Goal: Check status: Check status

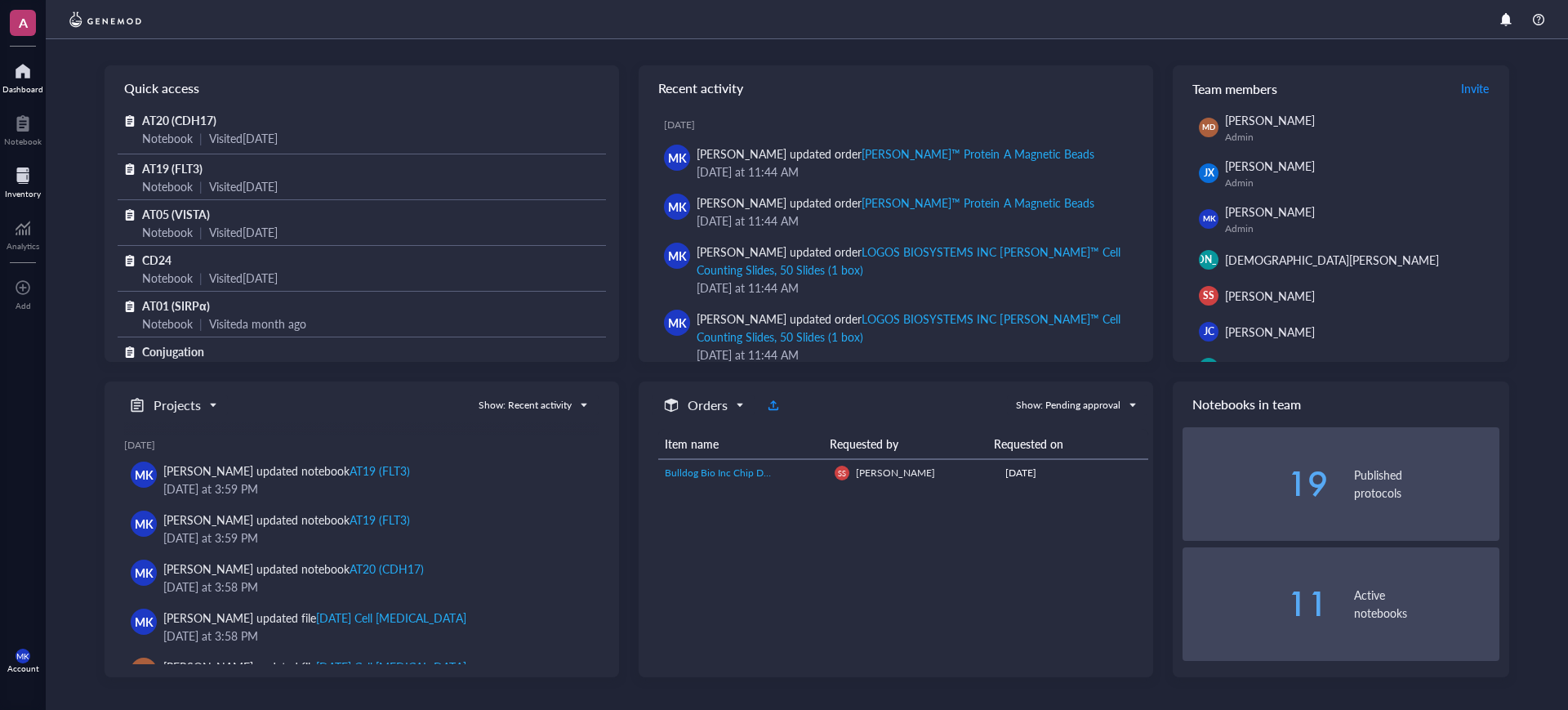
click at [28, 163] on div at bounding box center [22, 175] width 36 height 26
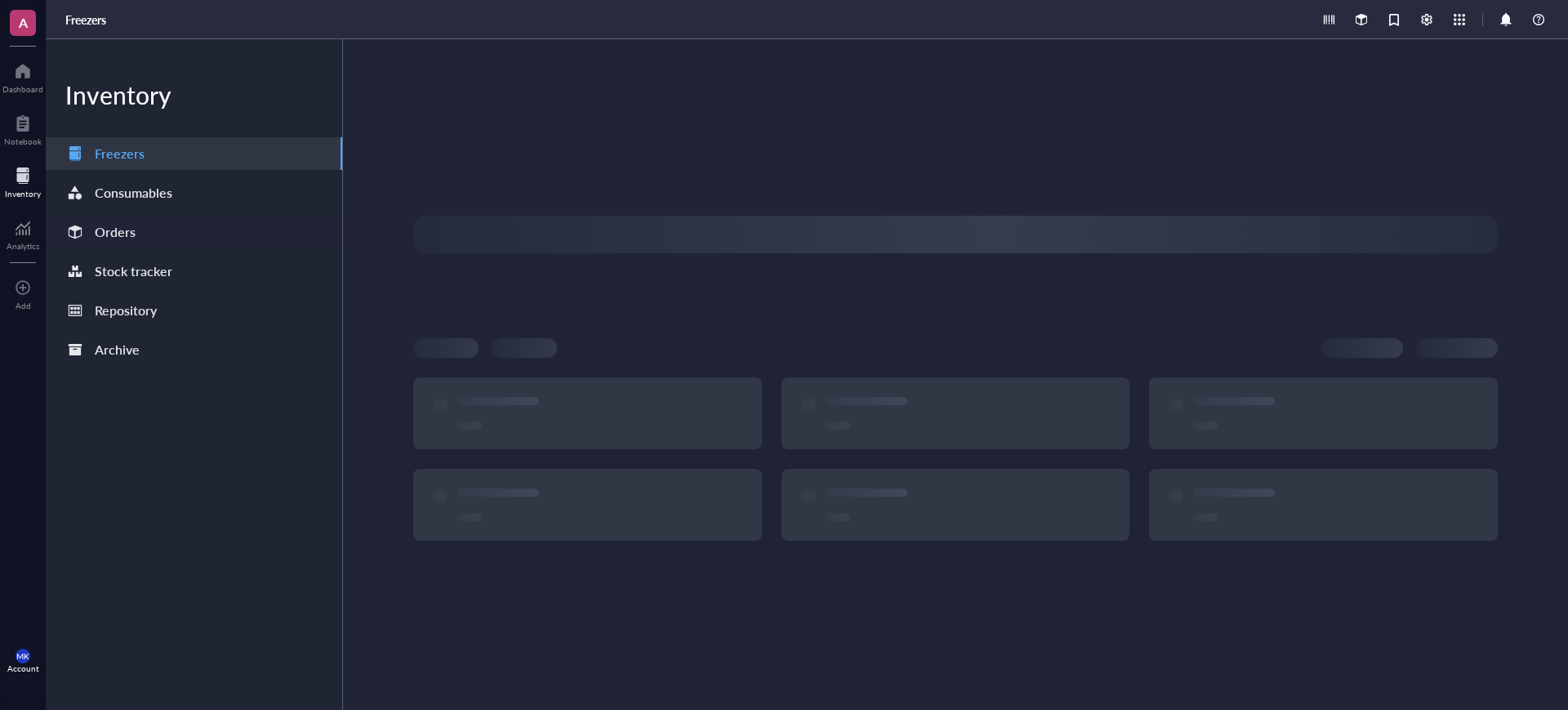
click at [151, 218] on div "Orders" at bounding box center [194, 232] width 296 height 32
